Goal: Transaction & Acquisition: Purchase product/service

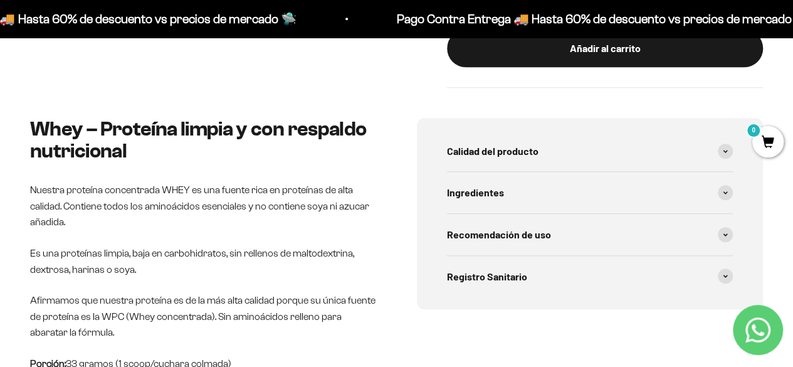
scroll to position [615, 0]
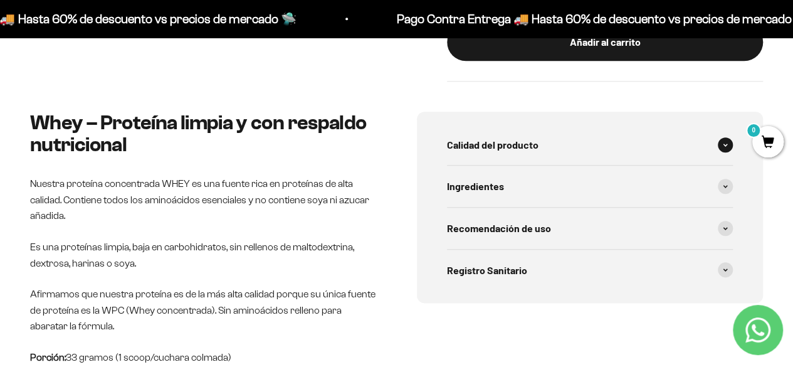
click at [566, 150] on div "Calidad del producto" at bounding box center [590, 144] width 286 height 41
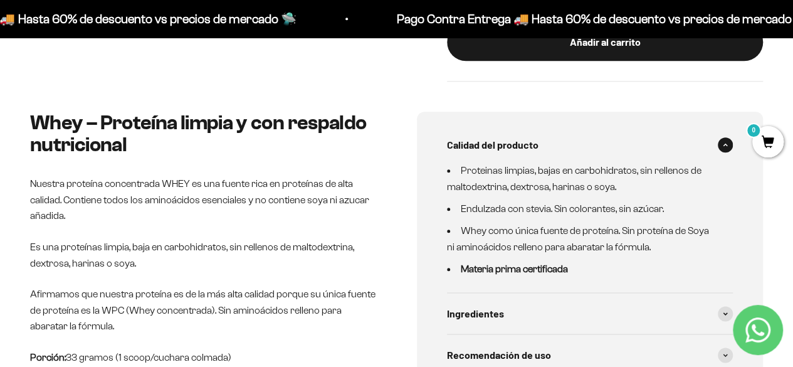
click at [566, 150] on div "Calidad del producto" at bounding box center [590, 144] width 286 height 41
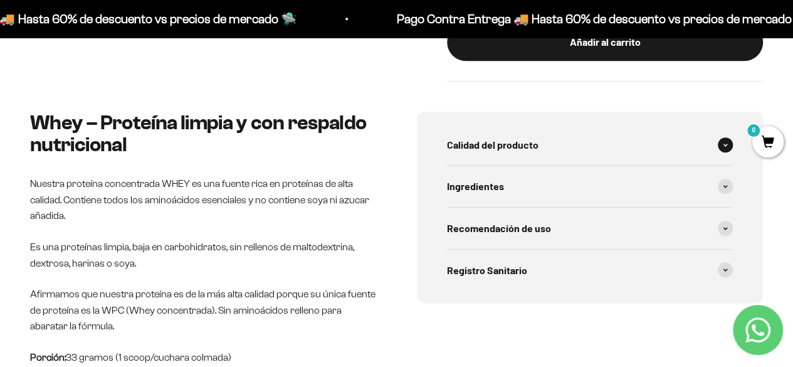
click at [566, 150] on div "Calidad del producto" at bounding box center [590, 144] width 286 height 41
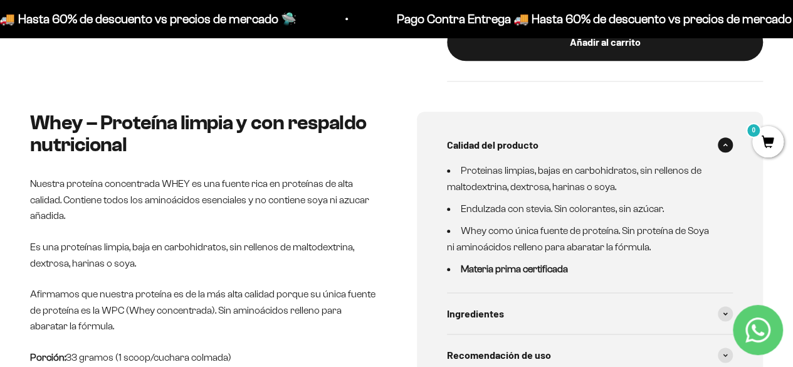
click at [566, 150] on div "Calidad del producto" at bounding box center [590, 144] width 286 height 41
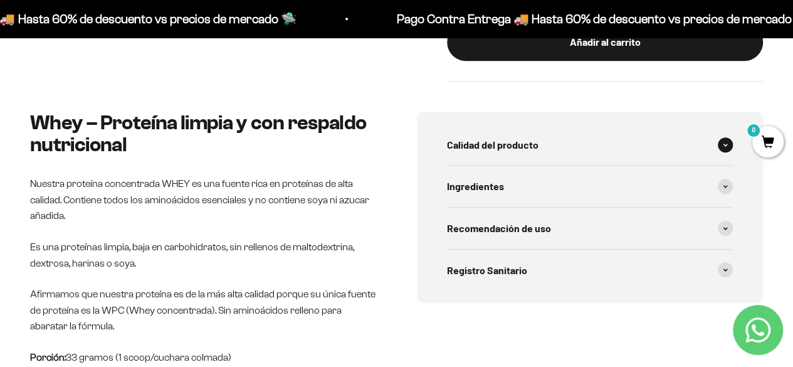
click at [564, 150] on div "Calidad del producto" at bounding box center [590, 144] width 286 height 41
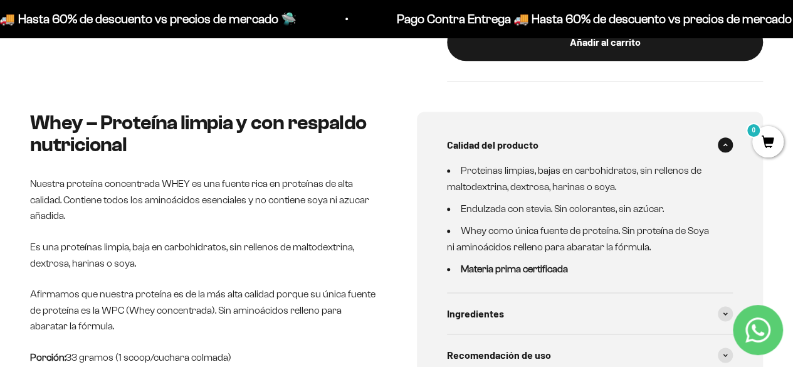
click at [564, 150] on div "Calidad del producto" at bounding box center [590, 144] width 286 height 41
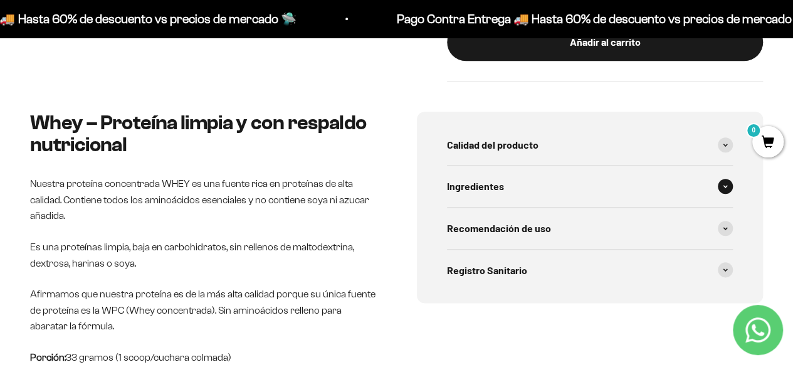
click at [554, 196] on div "Ingredientes" at bounding box center [590, 185] width 286 height 41
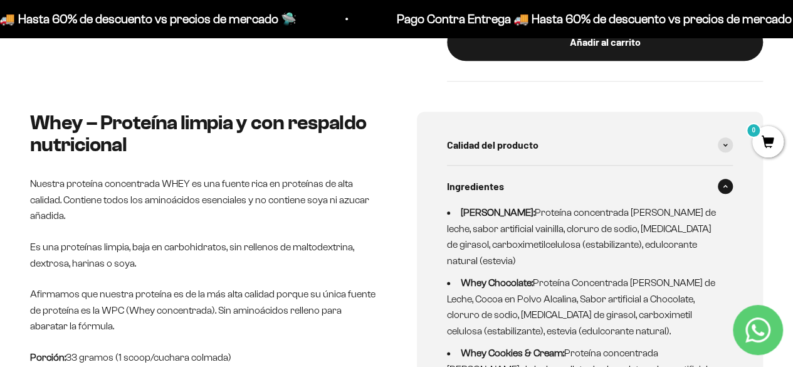
click at [554, 196] on div "Ingredientes" at bounding box center [590, 185] width 286 height 41
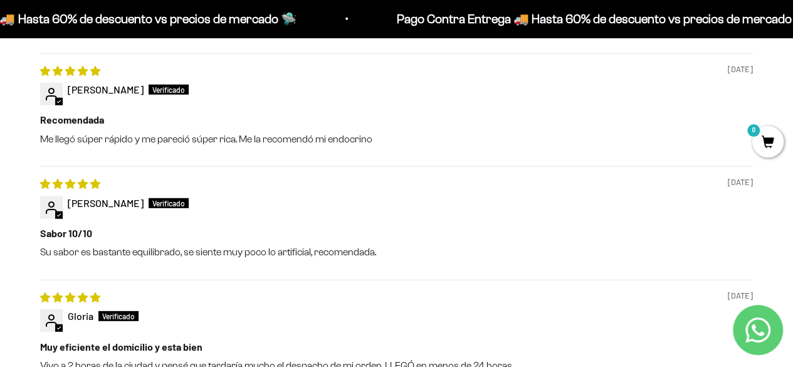
scroll to position [1629, 0]
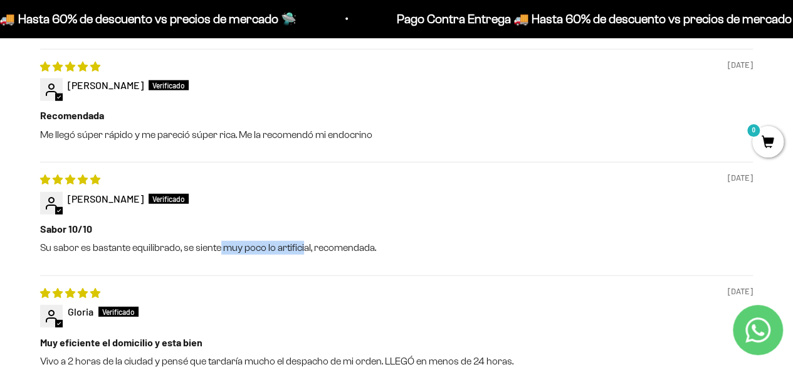
drag, startPoint x: 217, startPoint y: 251, endPoint x: 308, endPoint y: 251, distance: 90.2
click at [308, 251] on p "Su sabor es bastante equilibrado, se siente muy poco lo artificial, recomendada." at bounding box center [396, 248] width 712 height 14
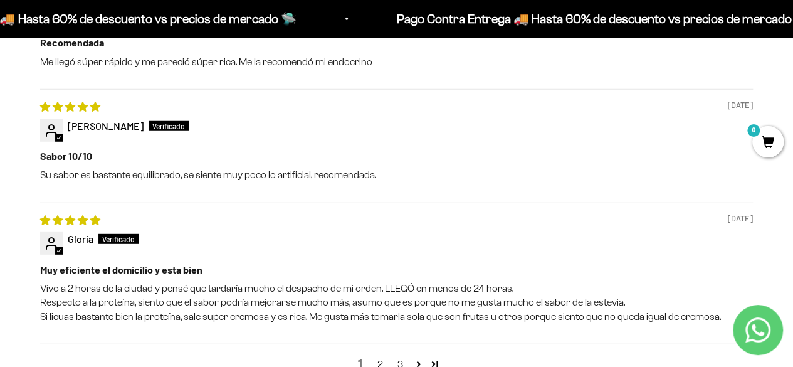
scroll to position [1754, 0]
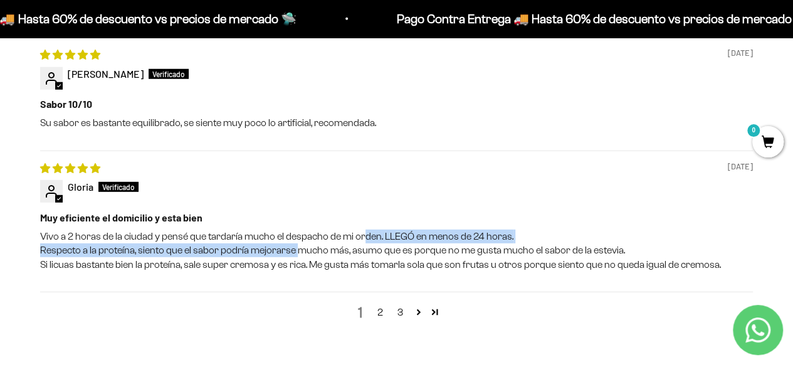
drag, startPoint x: 298, startPoint y: 249, endPoint x: 363, endPoint y: 241, distance: 65.6
click at [363, 241] on p "Vivo a 2 horas de la ciudad y pensé que tardaría mucho el despacho de mi orden.…" at bounding box center [396, 250] width 712 height 42
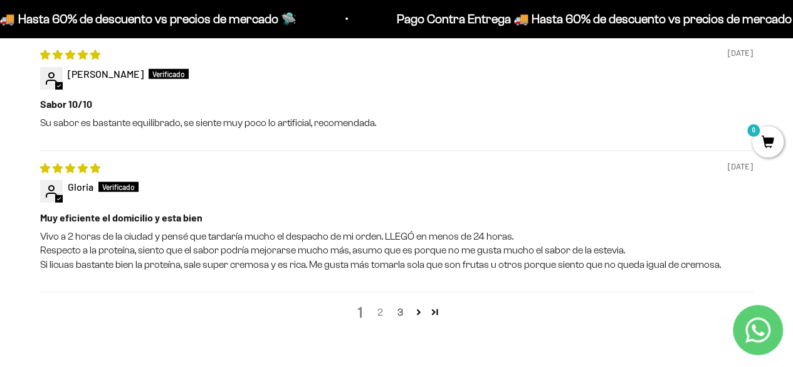
click at [382, 316] on link "2" at bounding box center [380, 311] width 20 height 15
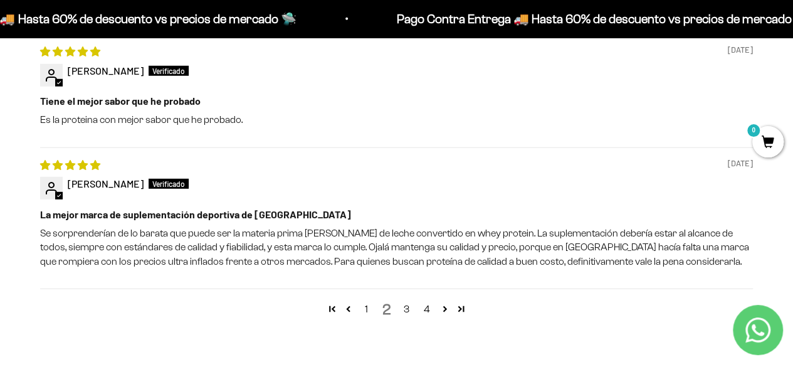
scroll to position [1787, 0]
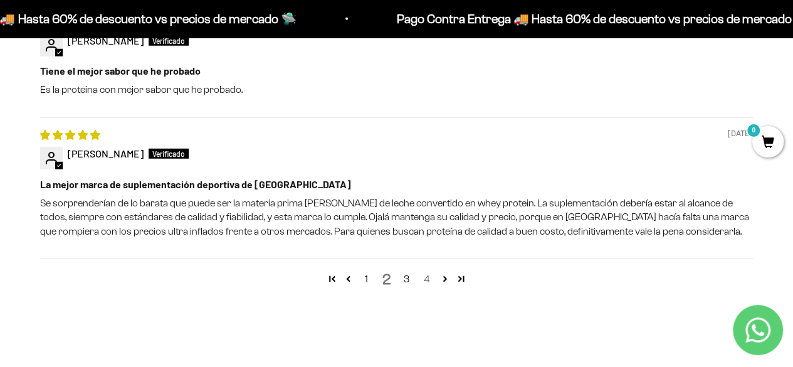
click at [435, 277] on link "4" at bounding box center [427, 278] width 20 height 15
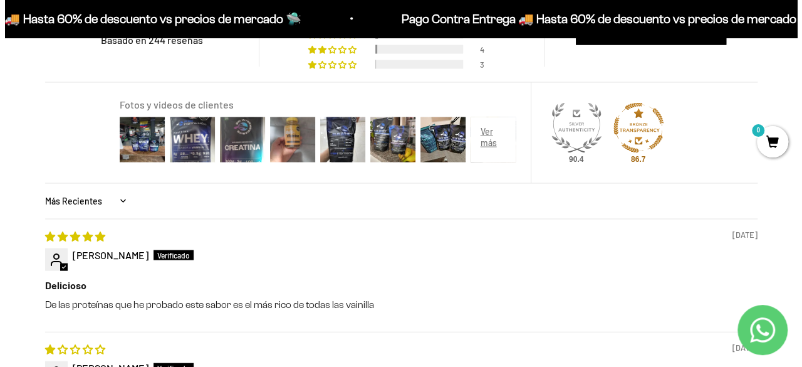
scroll to position [1227, 0]
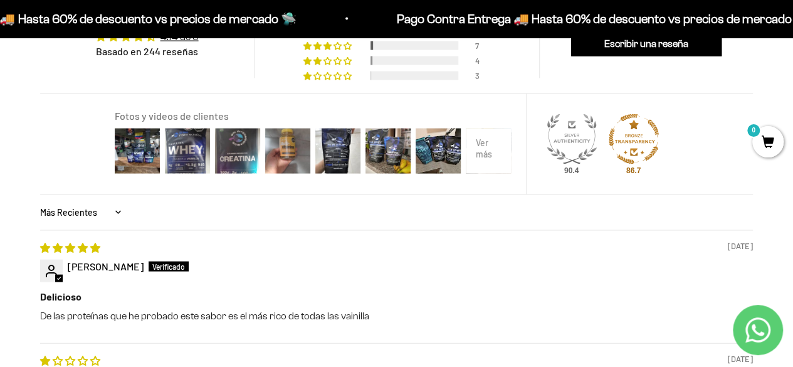
click at [479, 152] on div at bounding box center [488, 151] width 50 height 50
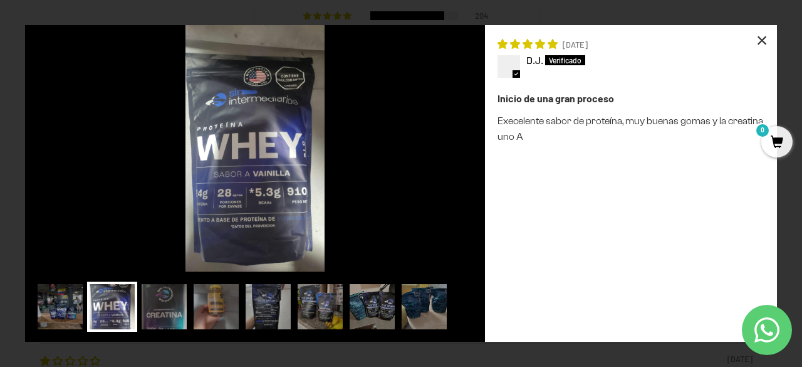
click at [764, 36] on div "×" at bounding box center [762, 40] width 30 height 30
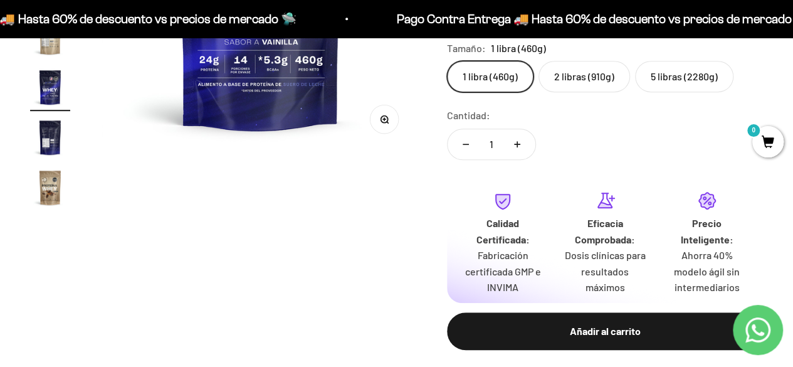
scroll to position [0, 0]
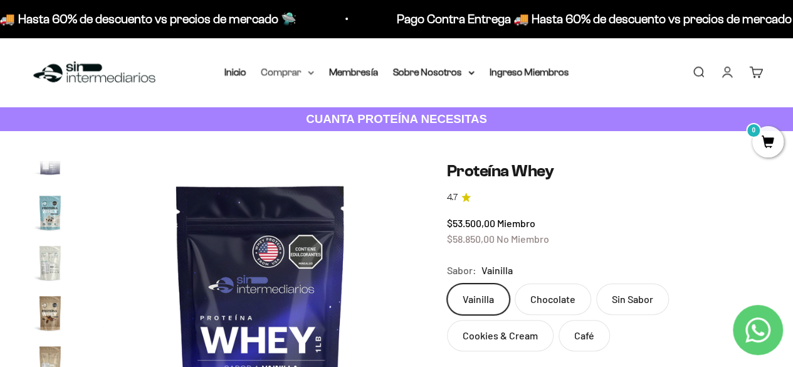
click at [299, 73] on summary "Comprar" at bounding box center [287, 72] width 53 height 16
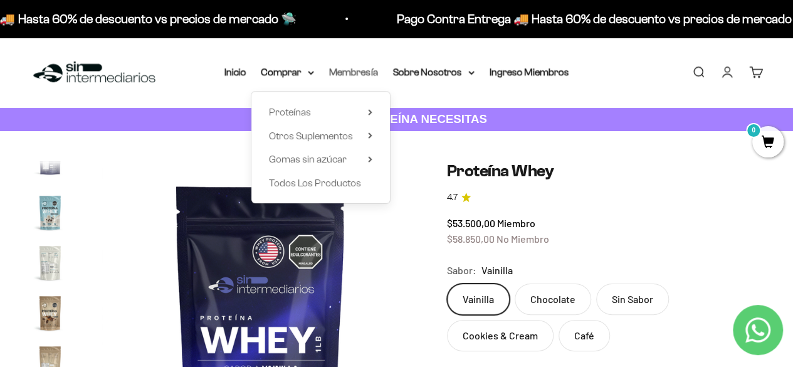
click at [358, 70] on link "Membresía" at bounding box center [353, 71] width 49 height 11
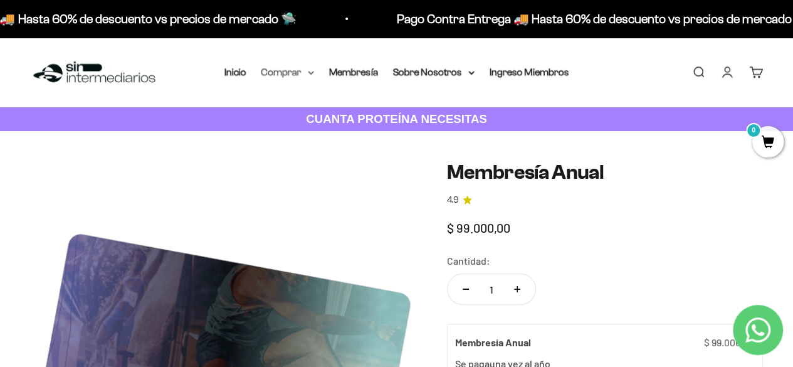
click at [301, 70] on summary "Comprar" at bounding box center [287, 72] width 53 height 16
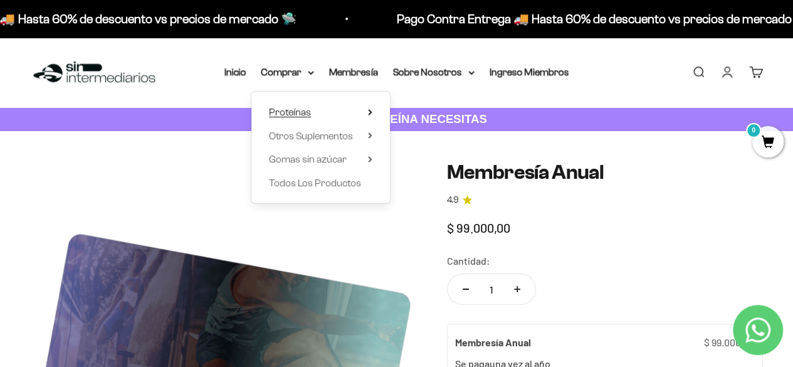
click at [353, 107] on summary "Proteínas" at bounding box center [320, 112] width 103 height 16
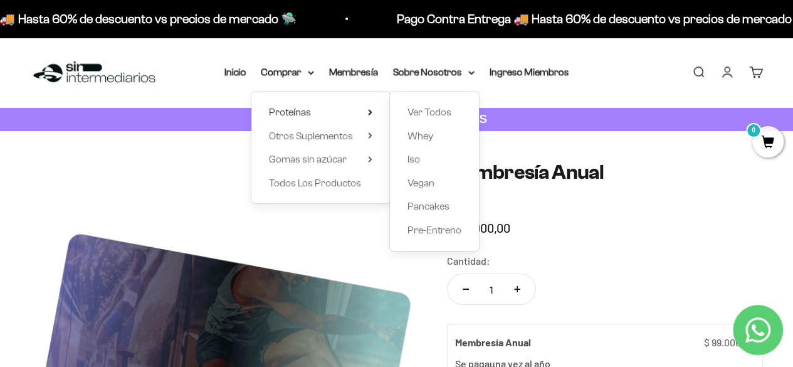
click at [415, 167] on div "Ver Todos Whey Iso Vegan Pancakes Pre-Entreno" at bounding box center [434, 170] width 89 height 159
click at [411, 157] on span "Iso" at bounding box center [413, 158] width 13 height 11
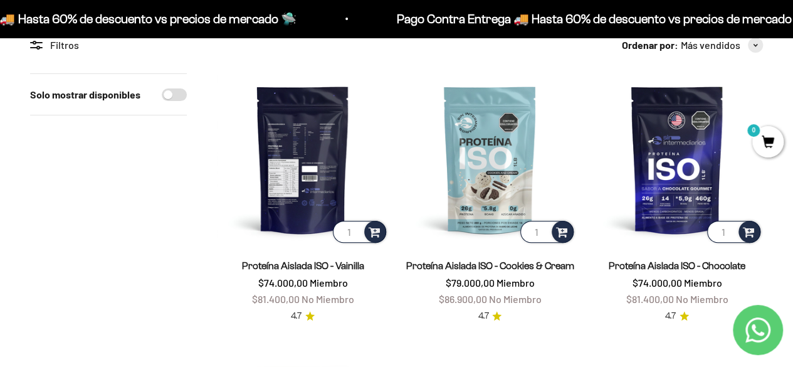
scroll to position [144, 0]
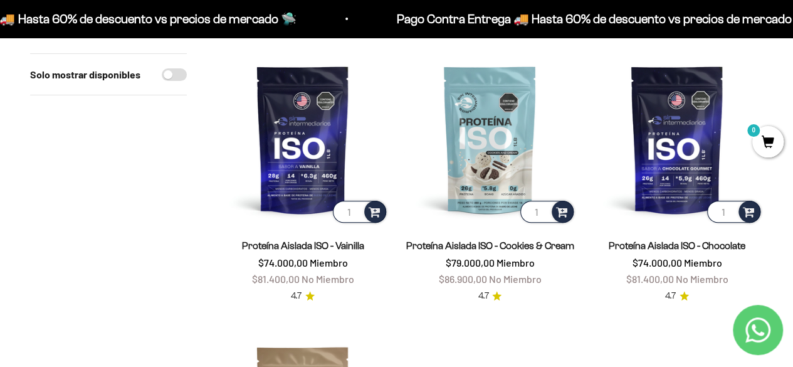
click at [309, 241] on link "Proteína Aislada ISO - Vainilla" at bounding box center [303, 245] width 122 height 11
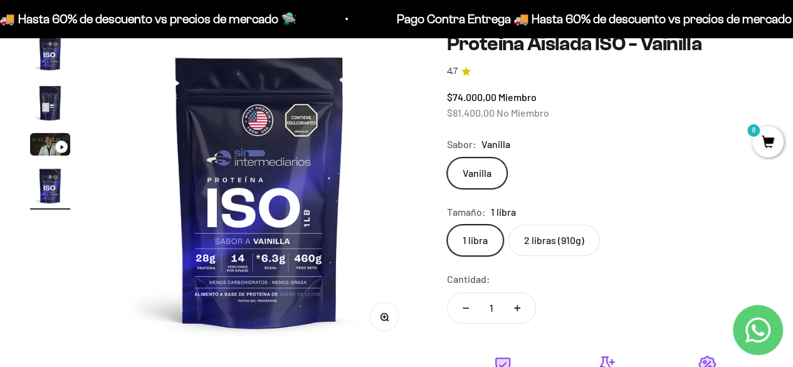
scroll to position [132, 0]
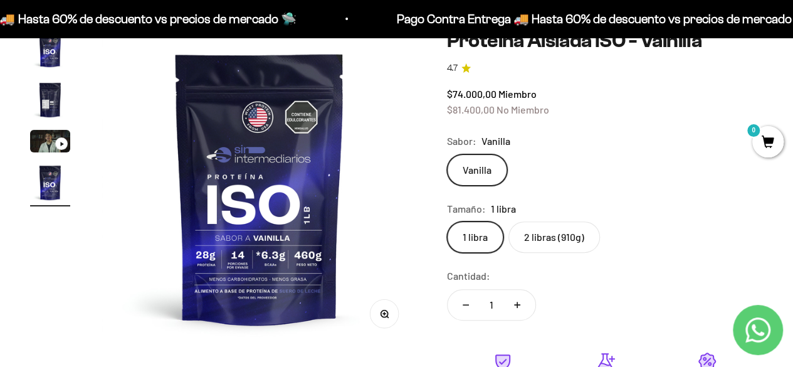
click at [521, 313] on button "Aumentar cantidad" at bounding box center [517, 304] width 36 height 30
click at [463, 309] on button "Reducir cantidad" at bounding box center [465, 304] width 36 height 30
type input "1"
click at [539, 240] on label "2 libras (910g)" at bounding box center [553, 236] width 91 height 31
click at [447, 221] on input "2 libras (910g)" at bounding box center [446, 221] width 1 height 1
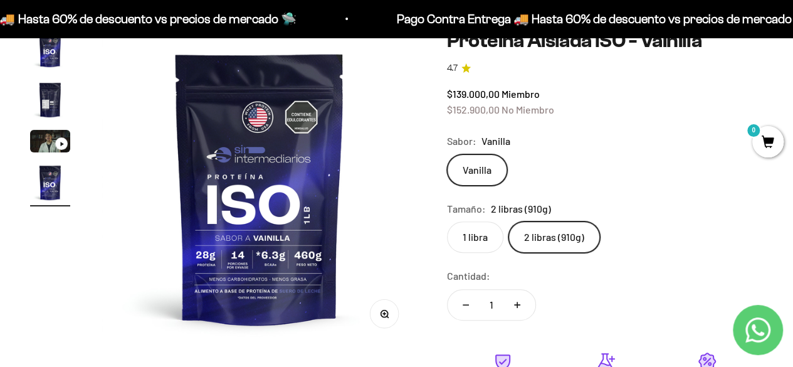
click at [477, 243] on label "1 libra" at bounding box center [475, 236] width 56 height 31
click at [447, 221] on input "1 libra" at bounding box center [446, 221] width 1 height 1
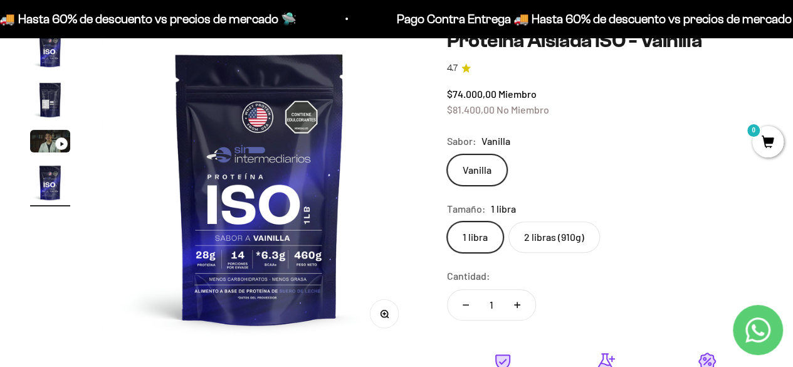
click input "2 libras (910g)" at bounding box center [446, 221] width 1 height 1
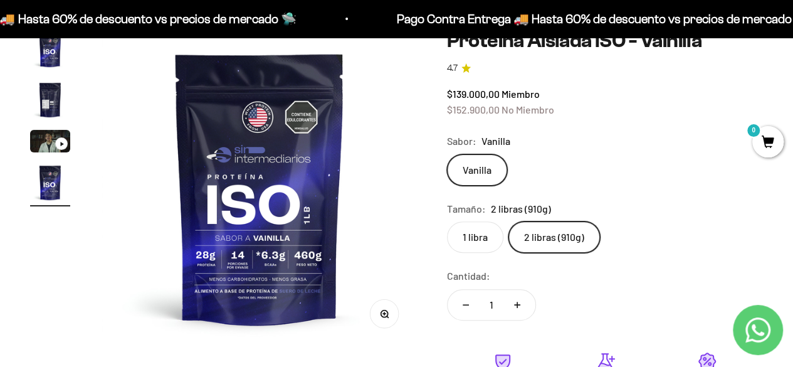
click input "1 libra" at bounding box center [446, 221] width 1 height 1
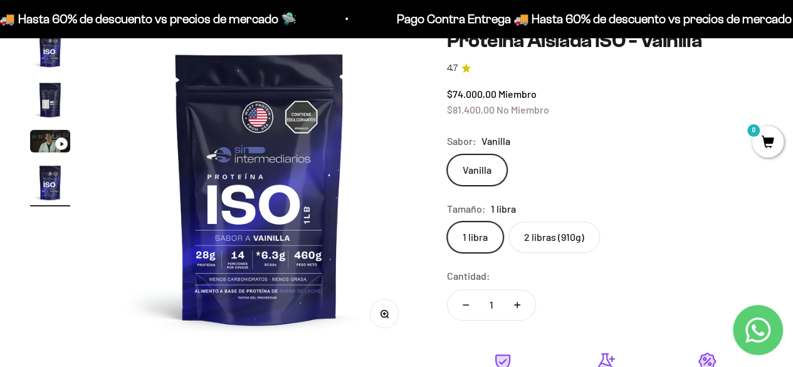
click at [51, 105] on img "Ir al artículo 2" at bounding box center [50, 100] width 40 height 40
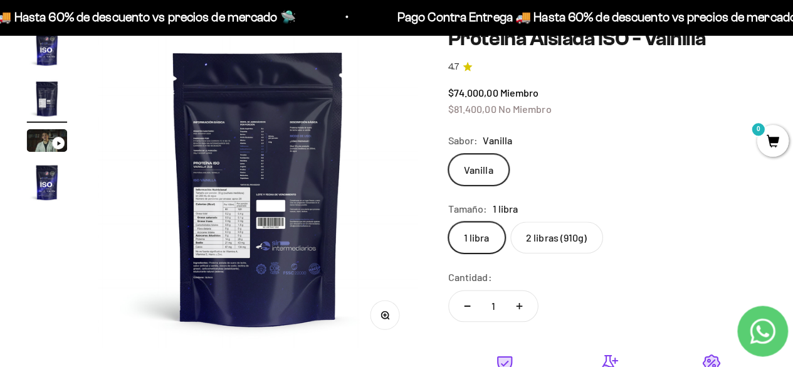
scroll to position [131, 0]
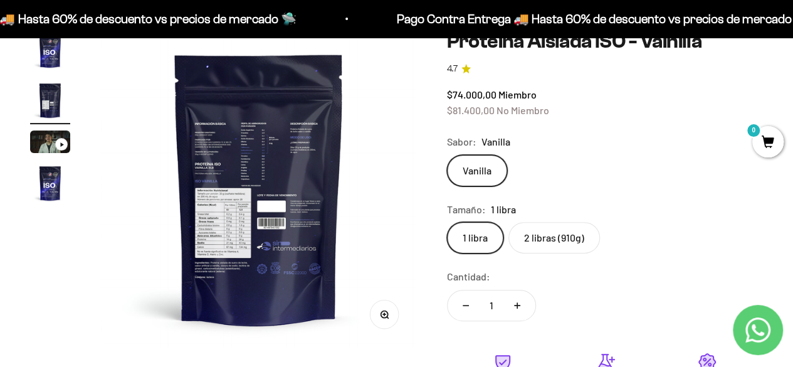
click at [50, 195] on img "Ir al artículo 4" at bounding box center [50, 183] width 40 height 40
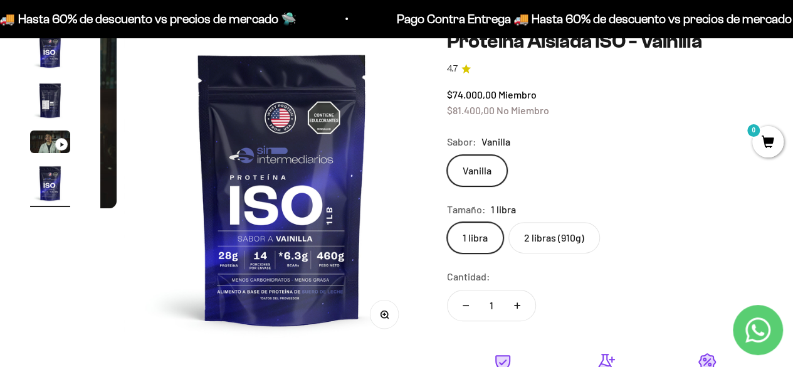
scroll to position [0, 970]
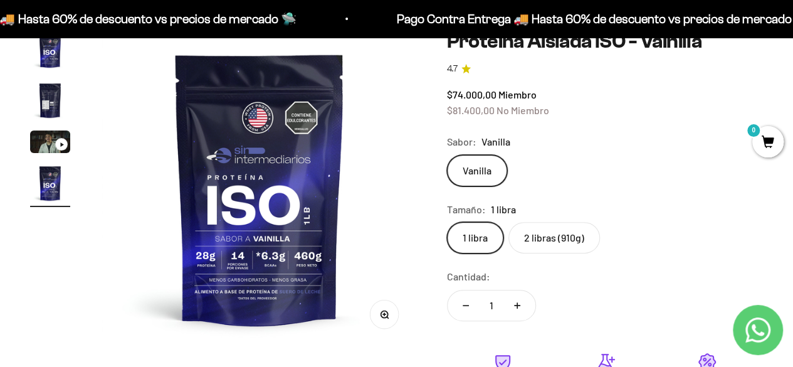
click at [46, 59] on img "Ir al artículo 1" at bounding box center [50, 50] width 40 height 40
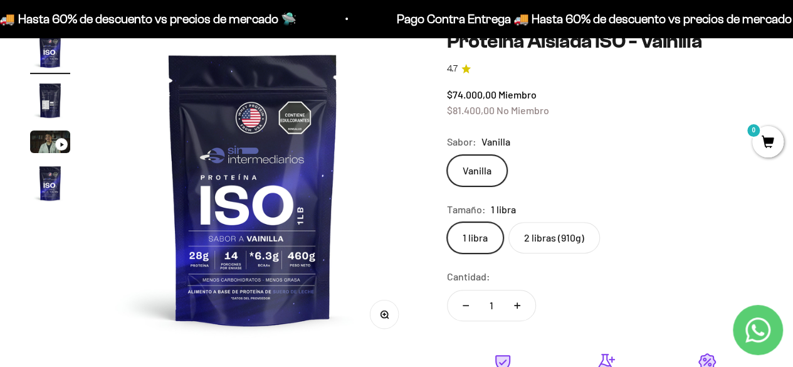
scroll to position [0, 0]
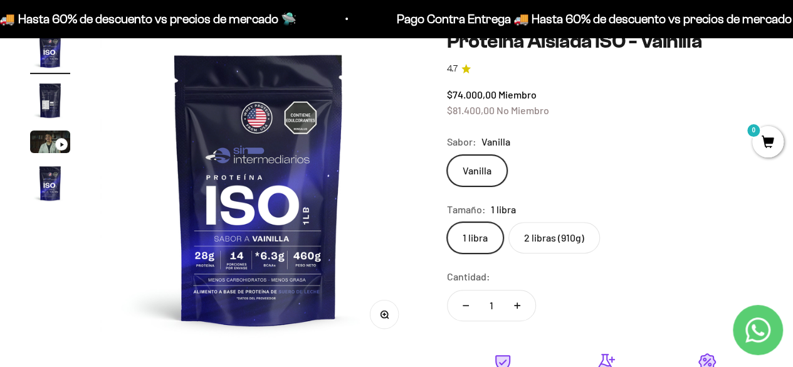
click at [589, 247] on label "2 libras (910g)" at bounding box center [553, 237] width 91 height 31
click at [447, 222] on input "2 libras (910g)" at bounding box center [446, 221] width 1 height 1
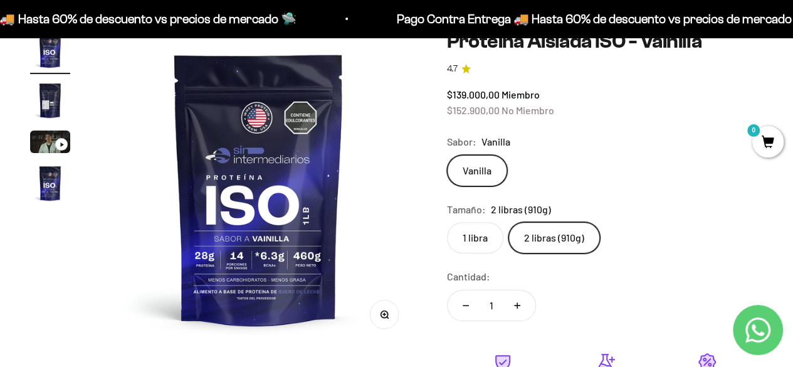
click at [470, 240] on label "1 libra" at bounding box center [475, 237] width 56 height 31
click at [447, 222] on input "1 libra" at bounding box center [446, 221] width 1 height 1
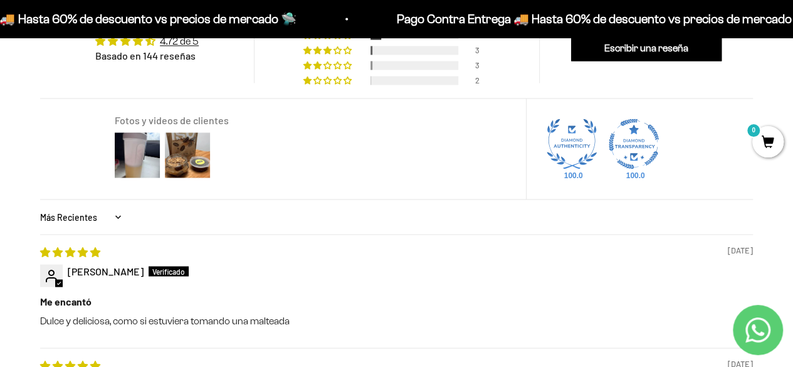
scroll to position [1055, 0]
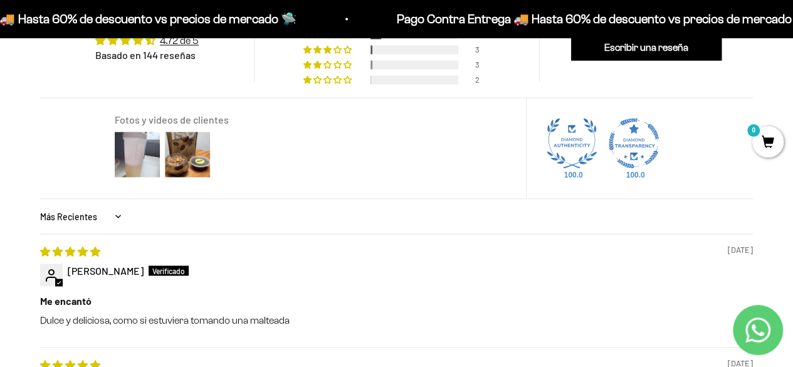
click at [133, 155] on img at bounding box center [137, 154] width 50 height 50
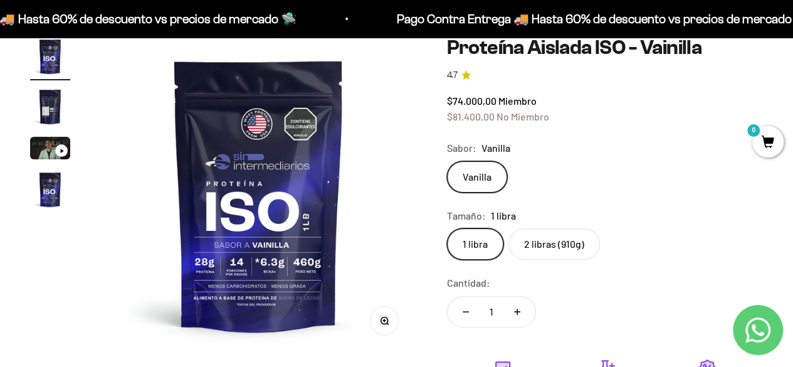
scroll to position [116, 0]
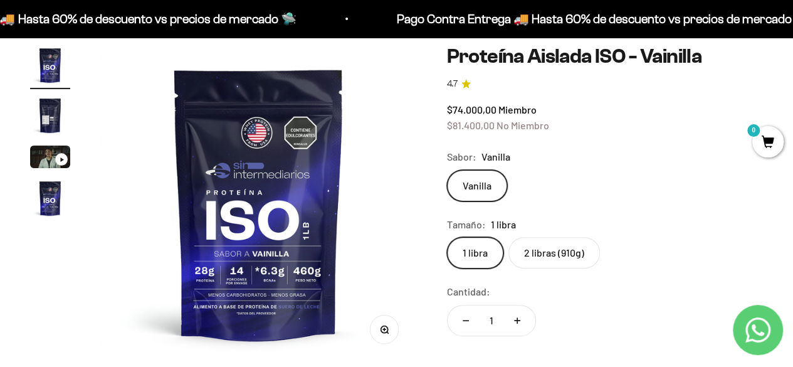
click at [52, 115] on img "Ir al artículo 2" at bounding box center [50, 115] width 40 height 40
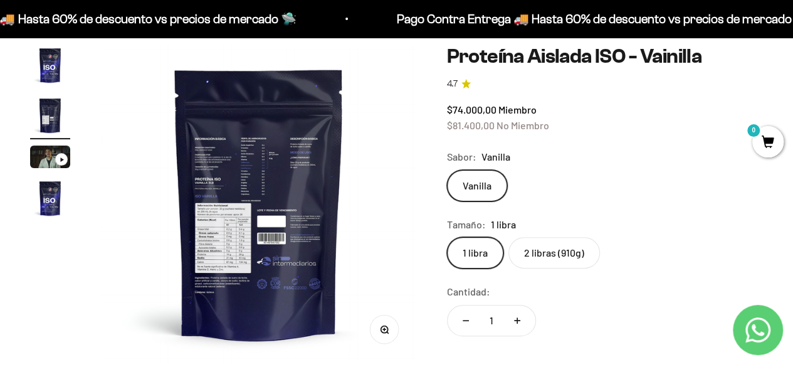
scroll to position [0, 323]
click at [387, 322] on button "Zoom" at bounding box center [384, 329] width 28 height 28
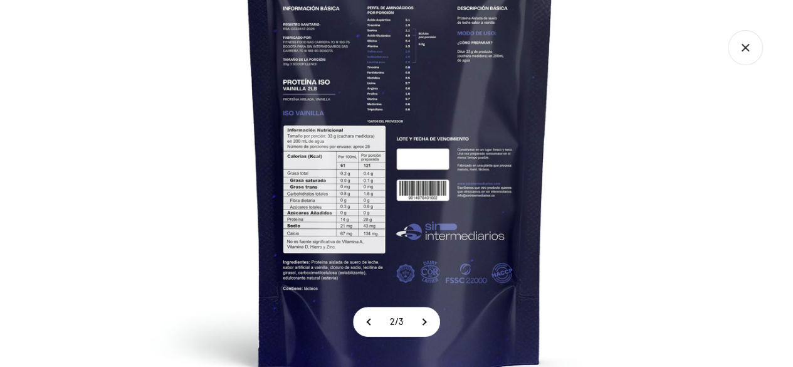
click at [363, 3] on img at bounding box center [400, 127] width 578 height 578
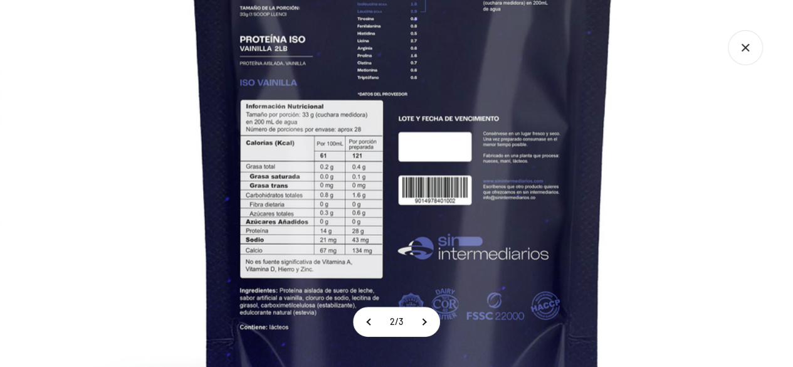
click at [372, 112] on img at bounding box center [403, 102] width 806 height 806
click at [745, 44] on icon "Cerrar galería" at bounding box center [744, 47] width 35 height 35
